Goal: Task Accomplishment & Management: Manage account settings

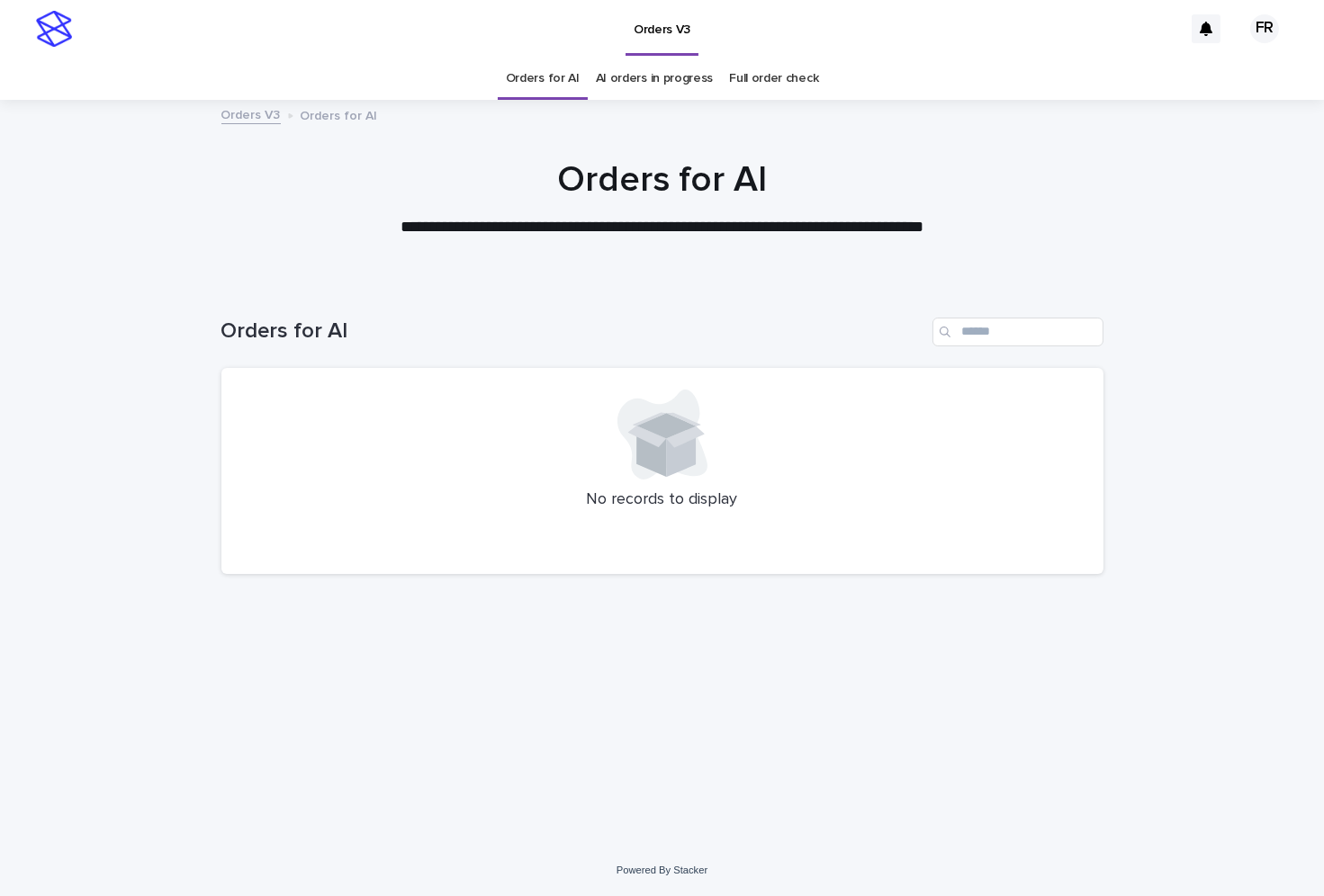
click at [346, 701] on div "Loading... Saving… Loading... Saving… Orders for AI No records to display" at bounding box center [662, 540] width 900 height 519
click at [545, 95] on link "Orders for AI" at bounding box center [542, 78] width 74 height 42
click at [547, 87] on link "Orders for AI" at bounding box center [542, 78] width 74 height 42
click at [624, 85] on link "AI orders in progress" at bounding box center [654, 78] width 118 height 42
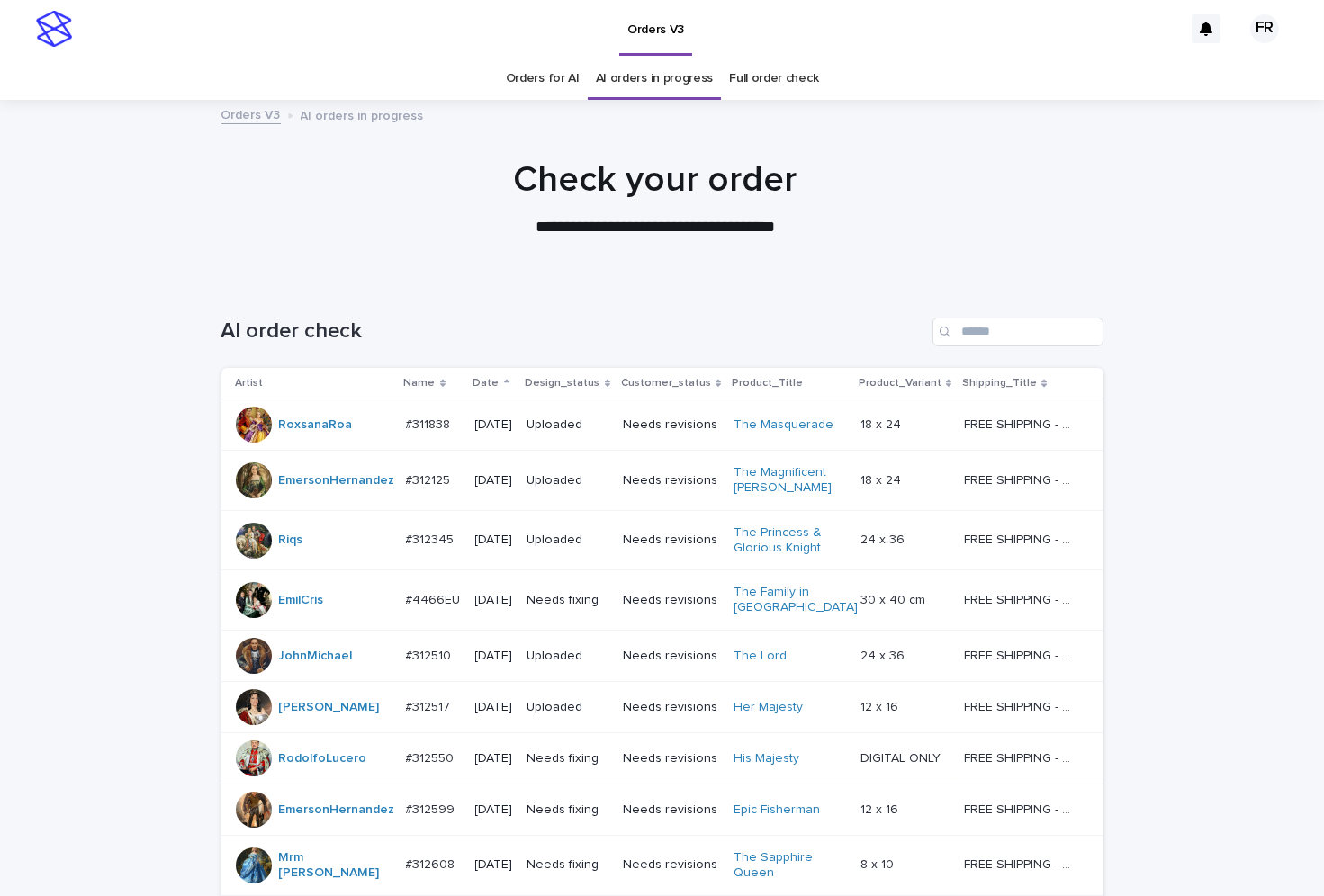
click at [474, 384] on p "Date" at bounding box center [486, 383] width 26 height 20
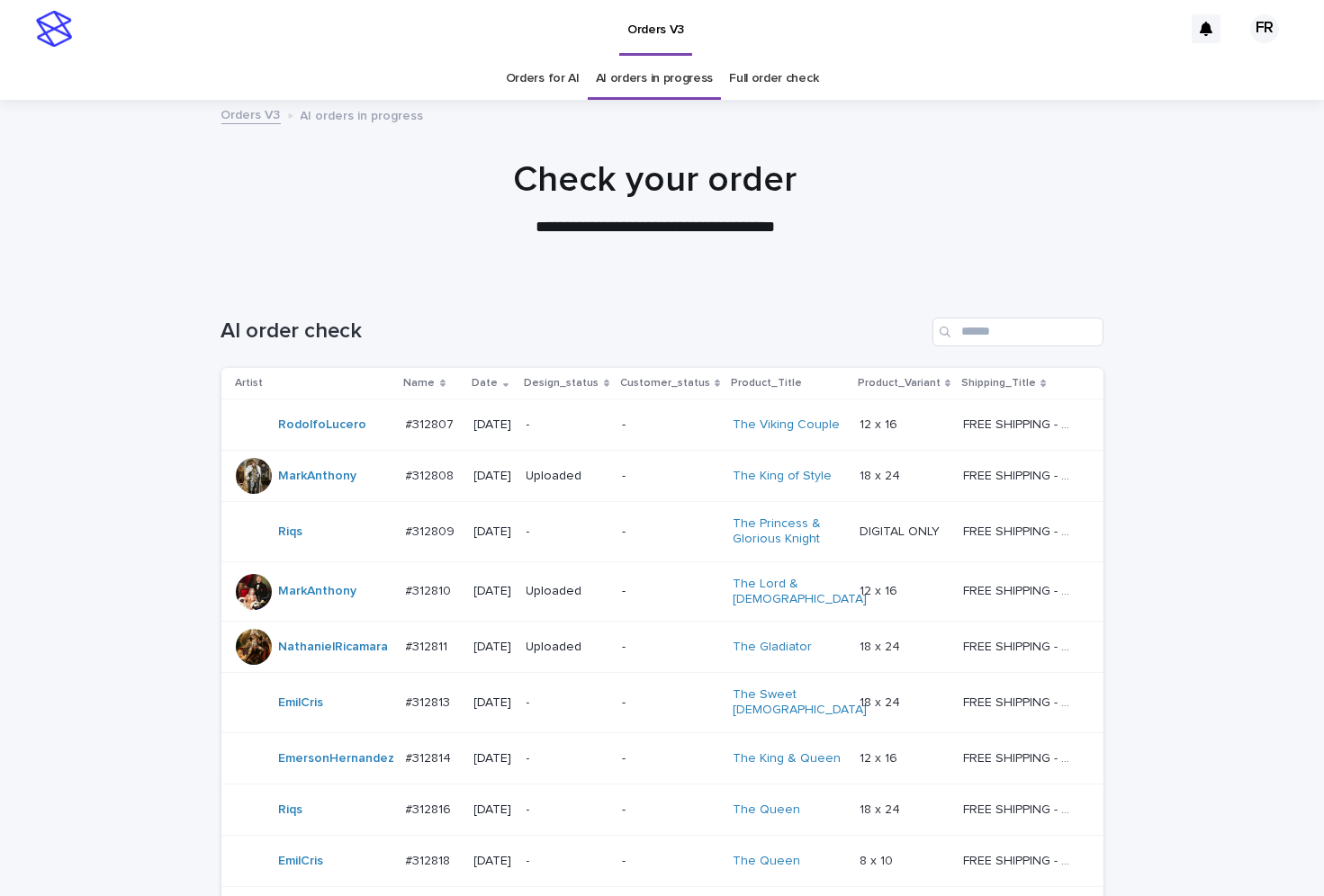
click at [580, 403] on td "-" at bounding box center [566, 425] width 96 height 51
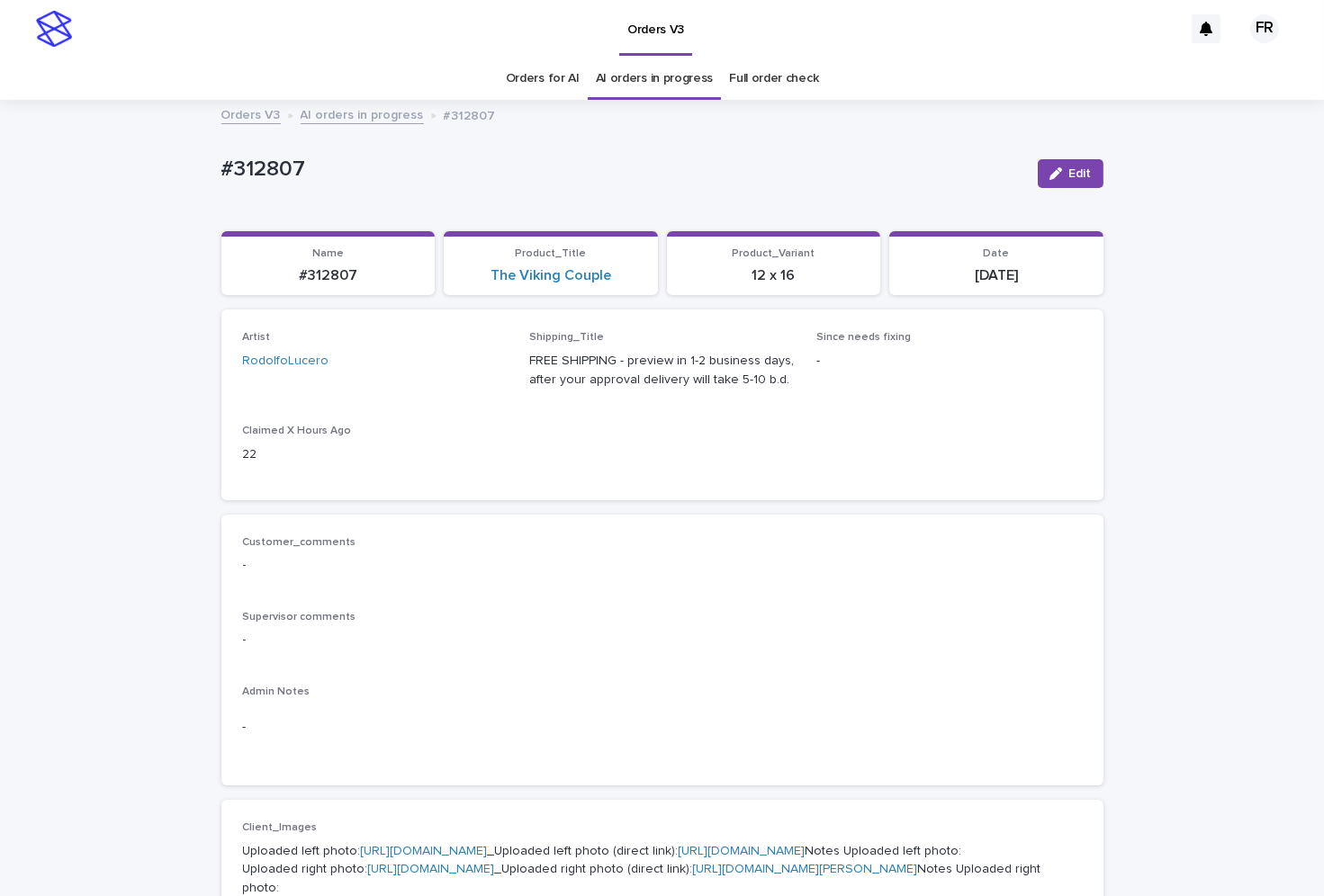
click at [554, 78] on link "Orders for AI" at bounding box center [542, 78] width 74 height 42
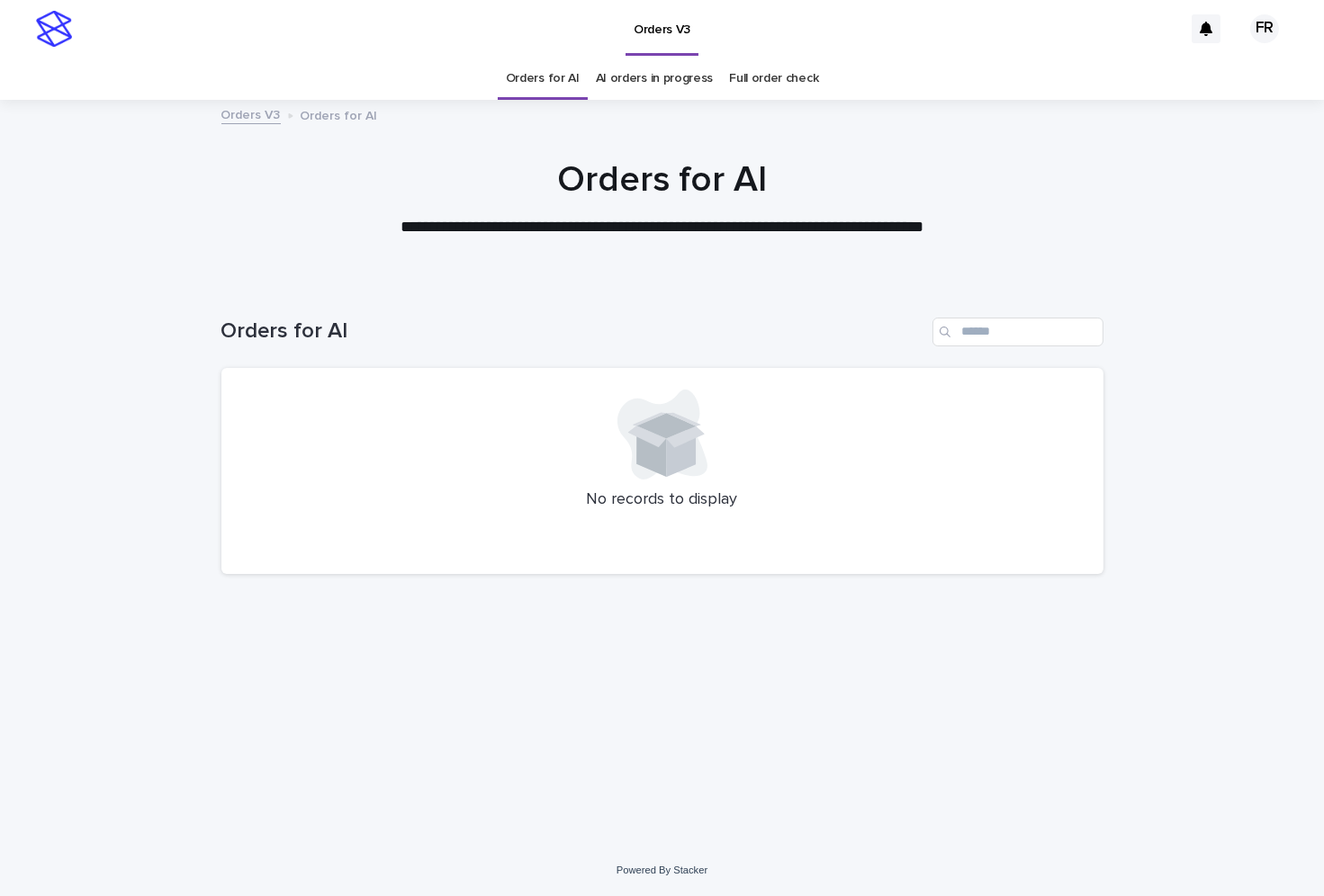
click at [554, 78] on link "Orders for AI" at bounding box center [542, 78] width 74 height 42
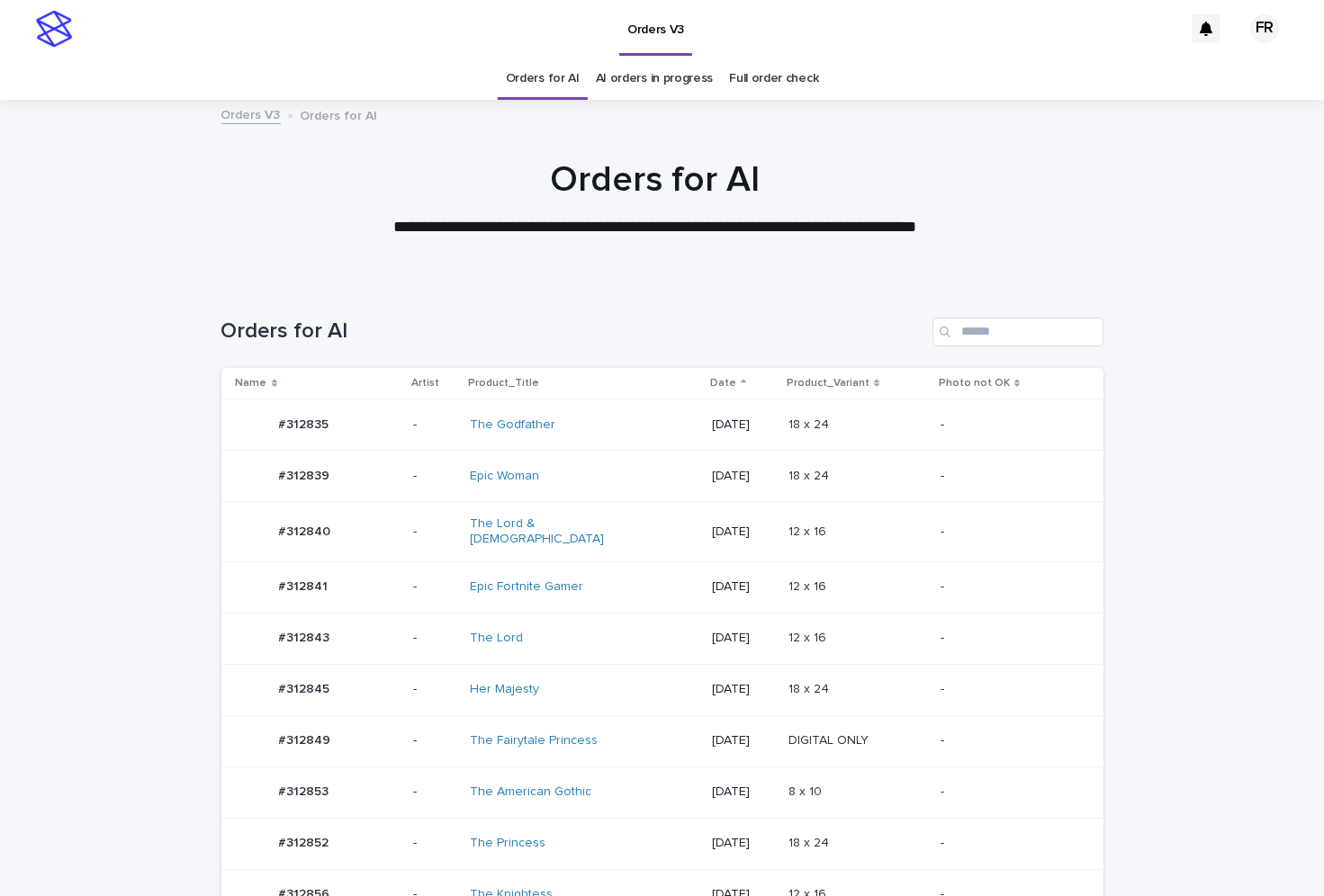
drag, startPoint x: 278, startPoint y: 281, endPoint x: 338, endPoint y: 341, distance: 84.9
click at [278, 282] on div "Orders for AI" at bounding box center [662, 324] width 882 height 86
click at [848, 733] on p "DIGITAL ONLY" at bounding box center [830, 739] width 84 height 19
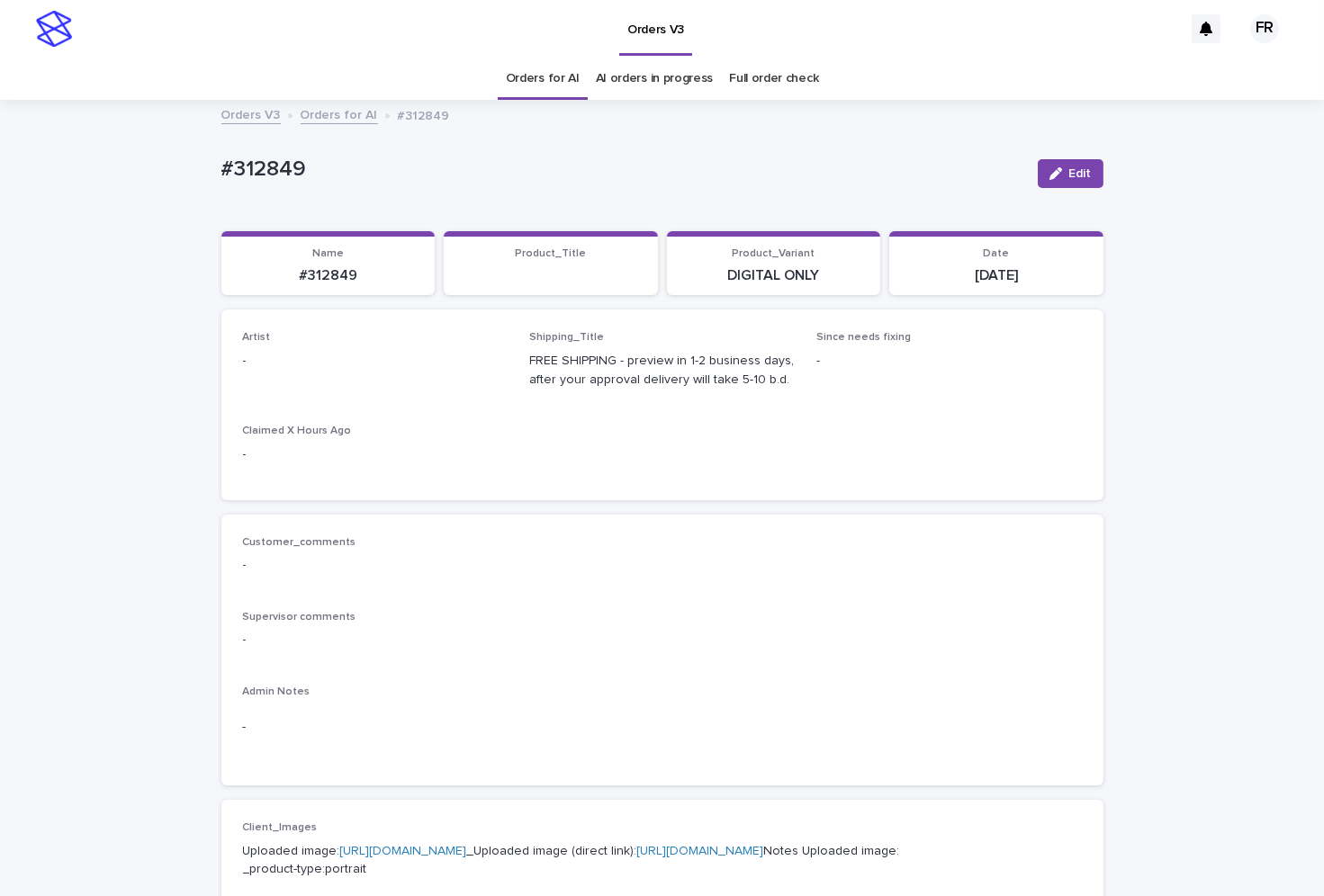
click at [1045, 187] on div "Edit" at bounding box center [1067, 173] width 73 height 72
click at [1051, 149] on div "Edit" at bounding box center [1067, 173] width 73 height 72
click at [1075, 178] on span "Edit" at bounding box center [1080, 173] width 23 height 13
click at [370, 367] on div "Select..." at bounding box center [347, 369] width 206 height 30
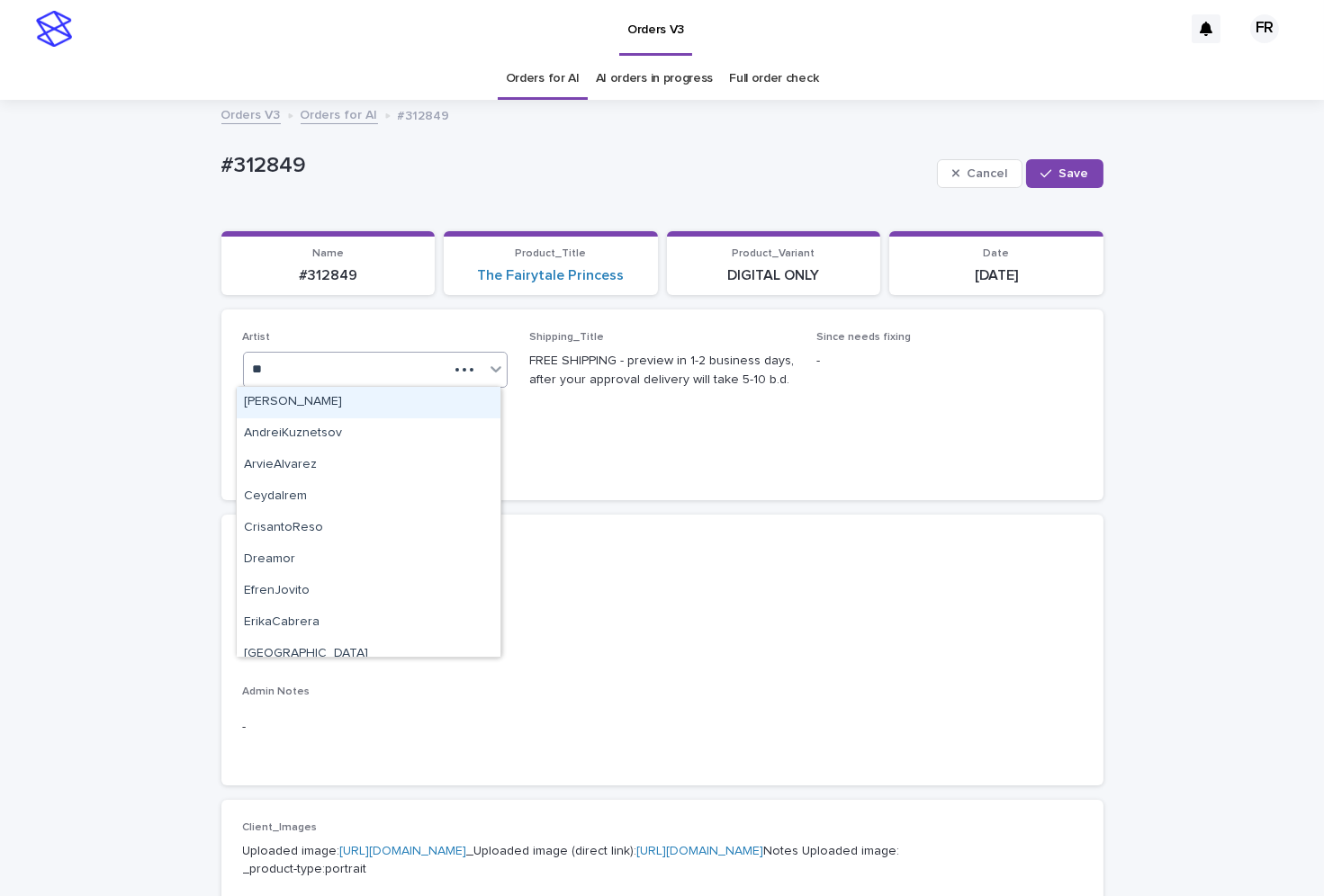
type input "***"
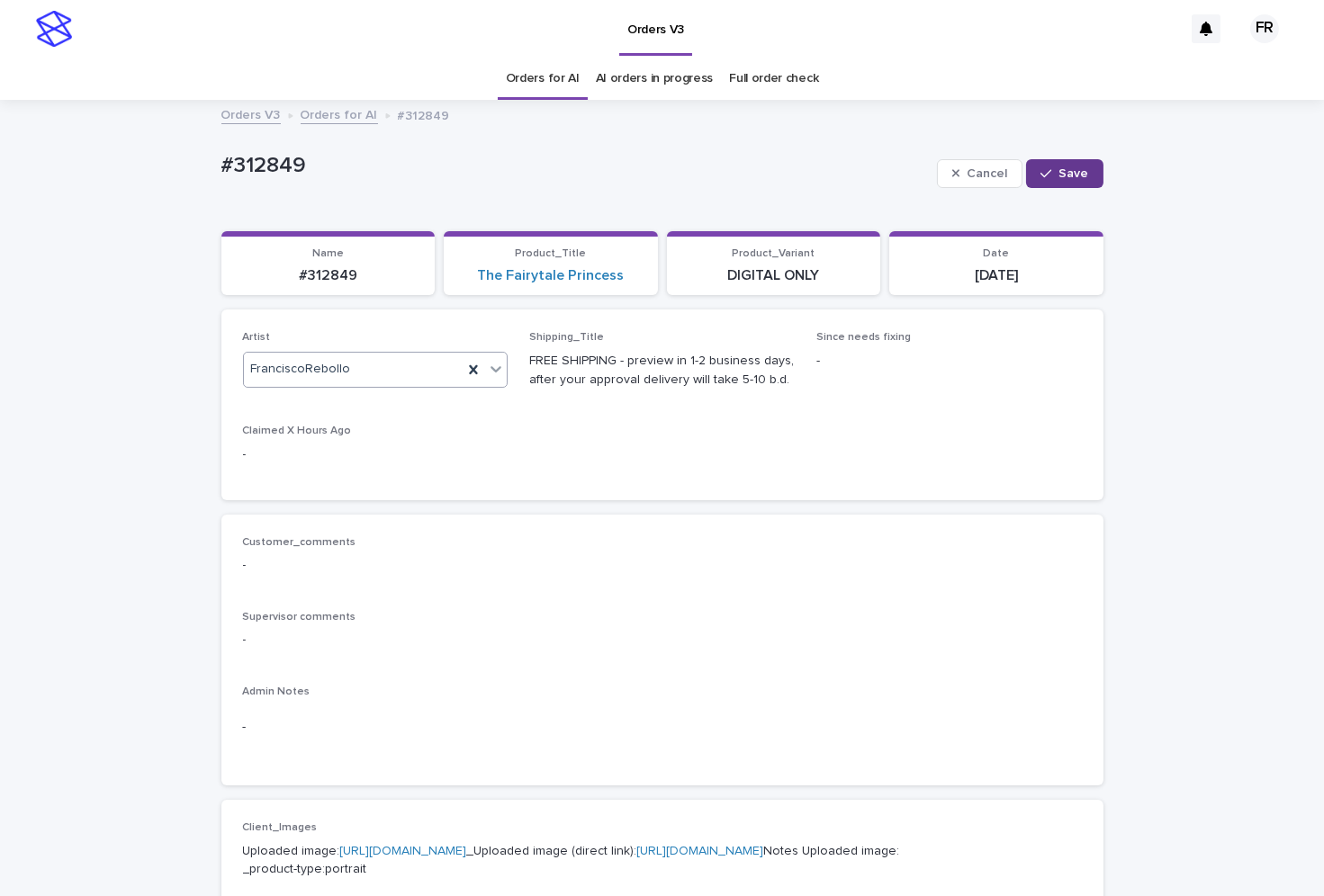
click at [1073, 172] on span "Save" at bounding box center [1074, 173] width 30 height 13
click at [327, 290] on section "Name #312849" at bounding box center [328, 264] width 214 height 65
click at [331, 278] on p "#312849" at bounding box center [328, 275] width 193 height 17
copy p "312849"
